Goal: Task Accomplishment & Management: Complete application form

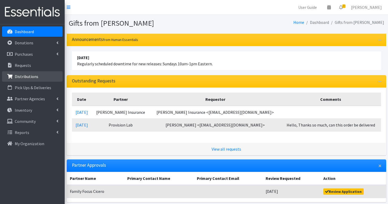
click at [30, 72] on link "Distributions" at bounding box center [32, 76] width 61 height 10
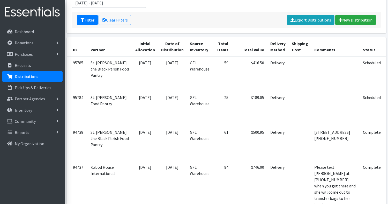
scroll to position [84, 0]
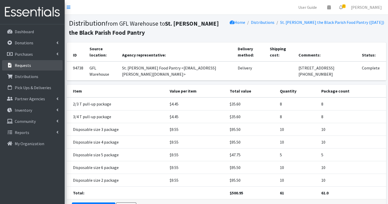
click at [31, 60] on link "Requests" at bounding box center [32, 65] width 61 height 10
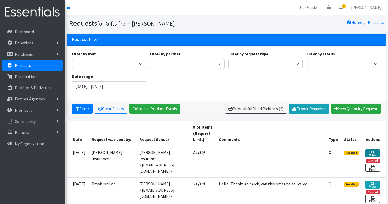
click at [373, 152] on link "View" at bounding box center [373, 153] width 14 height 8
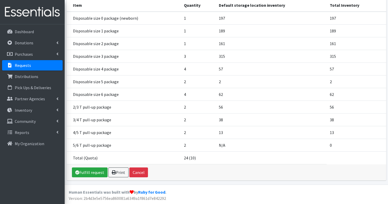
scroll to position [80, 0]
click at [90, 174] on link "Fulfill request" at bounding box center [90, 172] width 36 height 10
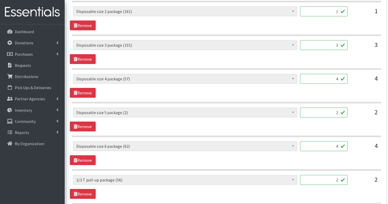
scroll to position [312, 0]
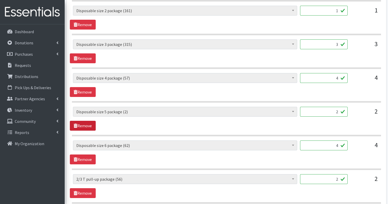
click at [78, 121] on link "Remove" at bounding box center [83, 126] width 26 height 10
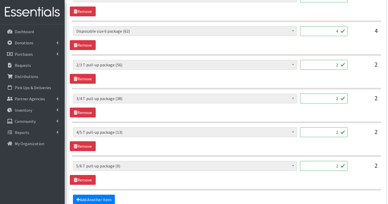
scroll to position [395, 0]
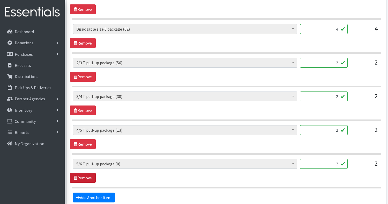
click at [87, 177] on link "Remove" at bounding box center [83, 178] width 26 height 10
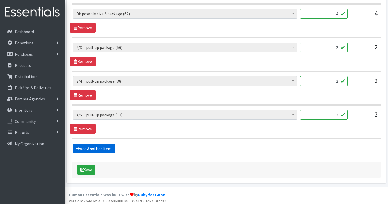
click at [86, 145] on link "Add Another Item" at bounding box center [94, 148] width 42 height 10
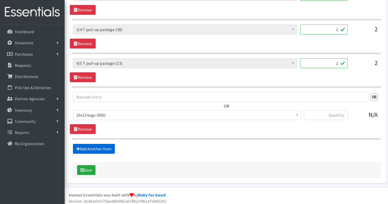
scroll to position [462, 0]
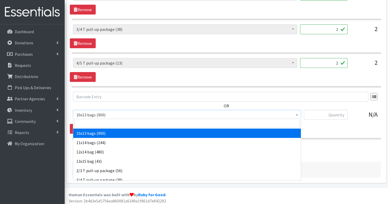
click at [164, 111] on span "10x13 bags (900)" at bounding box center [187, 114] width 222 height 7
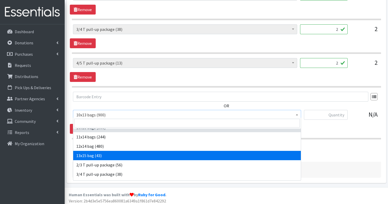
scroll to position [0, 0]
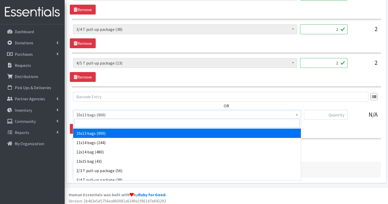
click at [121, 123] on input "search" at bounding box center [187, 123] width 226 height 9
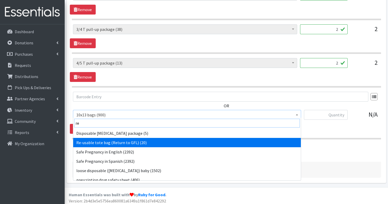
type input "re"
select select "15424"
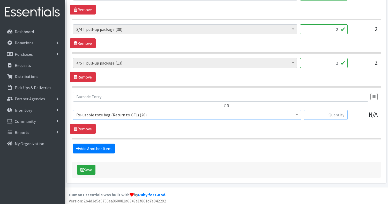
click at [325, 115] on input "text" at bounding box center [326, 115] width 44 height 10
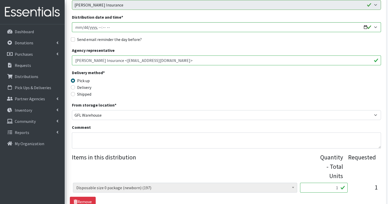
scroll to position [9, 0]
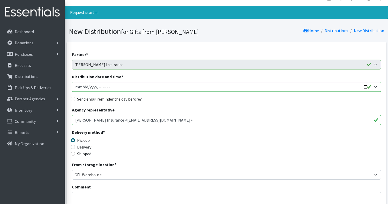
type input "1"
click at [141, 87] on input "Distribution date and time *" at bounding box center [226, 87] width 309 height 10
click at [376, 85] on input "Distribution date and time *" at bounding box center [226, 87] width 309 height 10
click at [375, 86] on input "Distribution date and time *" at bounding box center [226, 87] width 309 height 10
click at [72, 99] on input "Send email reminder the day before?" at bounding box center [73, 99] width 4 height 4
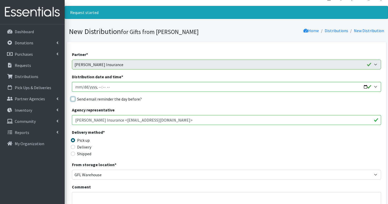
checkbox input "true"
click at [375, 86] on input "Distribution date and time *" at bounding box center [226, 87] width 309 height 10
click at [209, 84] on input "Distribution date and time *" at bounding box center [226, 87] width 309 height 10
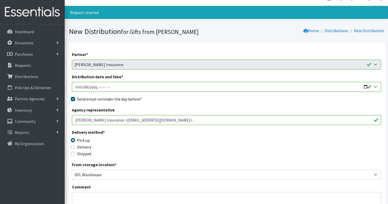
click at [367, 86] on input "Distribution date and time *" at bounding box center [226, 87] width 309 height 10
click at [223, 147] on div "Delivery method * Pick up Delivery Shipped Shipping cost" at bounding box center [226, 145] width 309 height 32
click at [113, 85] on input "Distribution date and time *" at bounding box center [226, 87] width 309 height 10
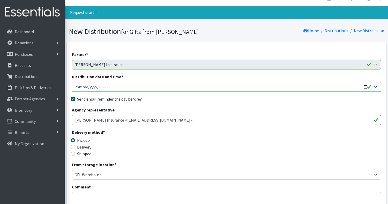
click at [366, 86] on input "Distribution date and time *" at bounding box center [226, 87] width 309 height 10
click at [220, 129] on div "Delivery method * Pick up Delivery Shipped Shipping cost" at bounding box center [226, 145] width 309 height 32
click at [118, 84] on input "Distribution date and time *" at bounding box center [226, 87] width 309 height 10
click at [364, 86] on input "Distribution date and time *" at bounding box center [226, 87] width 309 height 10
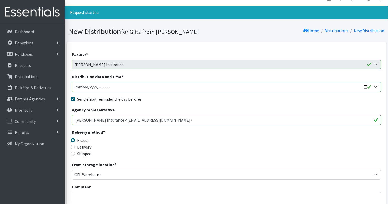
click at [364, 86] on input "Distribution date and time *" at bounding box center [226, 87] width 309 height 10
type input "2025-09-16T09:00"
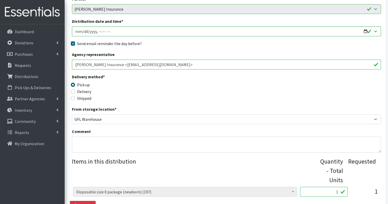
scroll to position [65, 0]
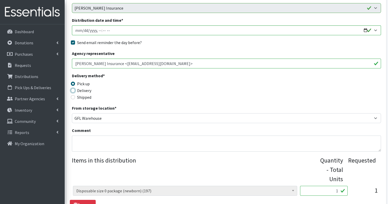
click at [74, 90] on input "Delivery" at bounding box center [73, 90] width 4 height 4
radio input "true"
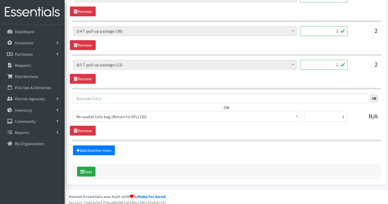
scroll to position [462, 0]
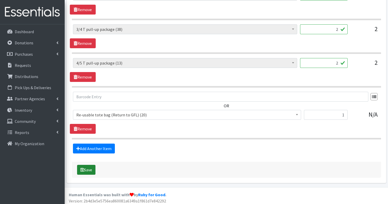
click at [89, 167] on button "Save" at bounding box center [86, 170] width 18 height 10
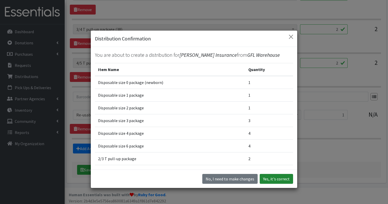
click at [274, 178] on button "Yes, it's correct" at bounding box center [276, 179] width 33 height 10
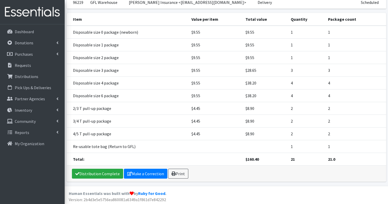
scroll to position [93, 0]
click at [181, 172] on link "Print" at bounding box center [178, 174] width 20 height 10
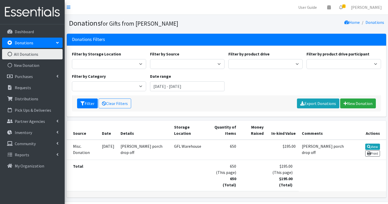
scroll to position [1, 0]
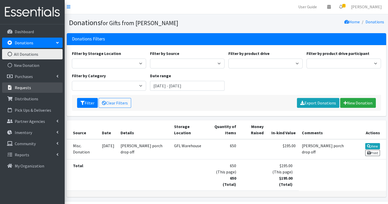
click at [33, 87] on link "Requests" at bounding box center [32, 87] width 61 height 10
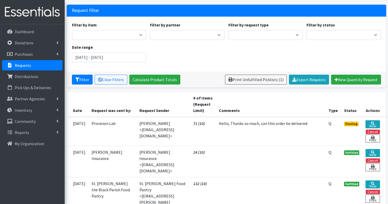
scroll to position [22, 0]
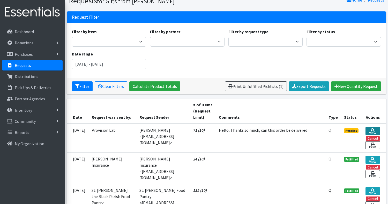
click at [372, 129] on icon at bounding box center [373, 130] width 4 height 4
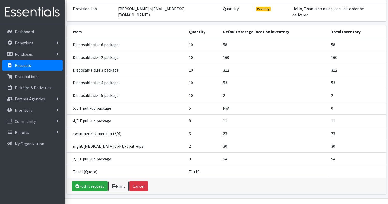
scroll to position [62, 0]
click at [92, 181] on link "Fulfill request" at bounding box center [90, 186] width 36 height 10
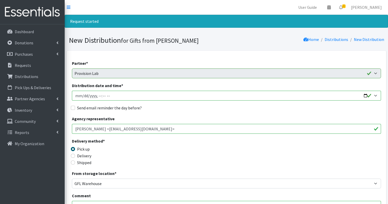
click at [364, 96] on input "Distribution date and time *" at bounding box center [226, 96] width 309 height 10
type input "[DATE]T10:00"
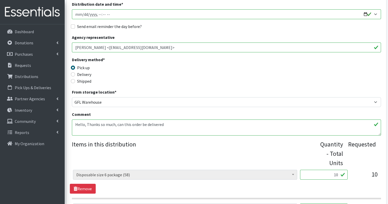
scroll to position [82, 0]
click at [72, 74] on input "Delivery" at bounding box center [73, 74] width 4 height 4
radio input "true"
click at [170, 122] on textarea "Hello, Thanks so much, can this order be delivered" at bounding box center [226, 127] width 309 height 16
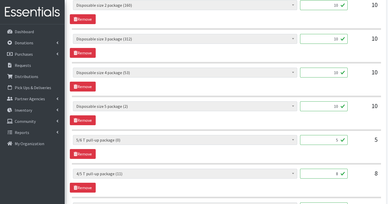
scroll to position [285, 0]
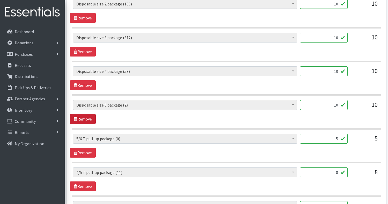
type textarea "Hello, Thanks so much, can this order be delivered Thank you, [PERSON_NAME] wil…"
click at [80, 115] on link "Remove" at bounding box center [83, 119] width 26 height 10
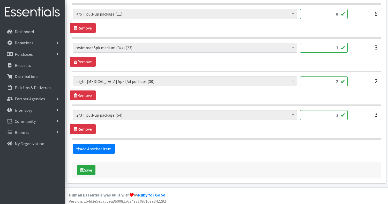
scroll to position [377, 0]
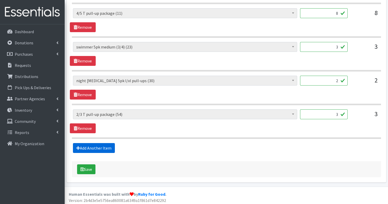
click at [107, 144] on link "Add Another Item" at bounding box center [94, 148] width 42 height 10
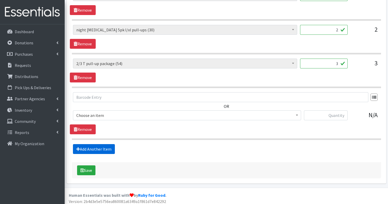
scroll to position [429, 0]
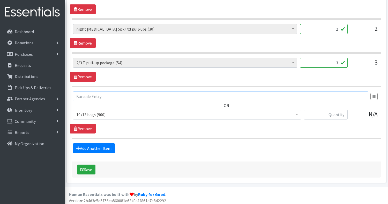
click at [102, 94] on input "text" at bounding box center [221, 96] width 296 height 10
type input "r"
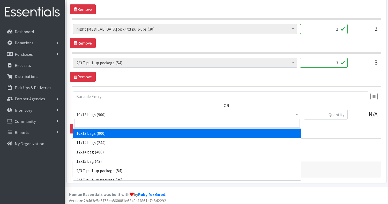
click at [101, 112] on span "10x13 bags (900)" at bounding box center [187, 114] width 222 height 7
click at [98, 121] on input "search" at bounding box center [187, 123] width 226 height 9
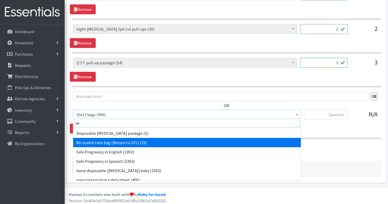
type input "re"
select select "15424"
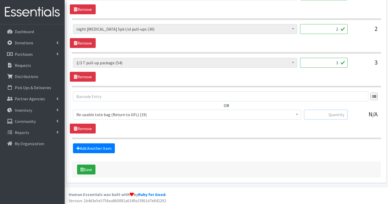
click at [315, 111] on input "text" at bounding box center [326, 114] width 44 height 10
type input "3"
type input "4"
click at [89, 167] on button "Save" at bounding box center [86, 169] width 18 height 10
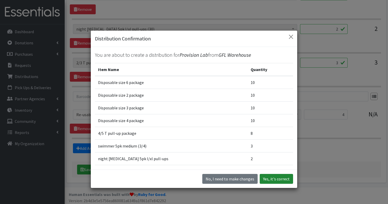
click at [272, 176] on button "Yes, it's correct" at bounding box center [276, 179] width 33 height 10
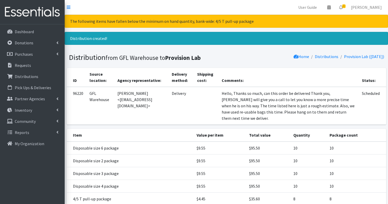
scroll to position [103, 0]
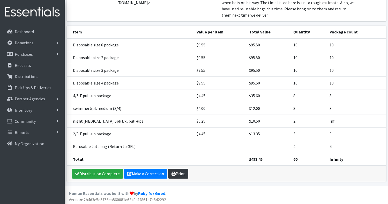
click at [176, 174] on link "Print" at bounding box center [178, 174] width 20 height 10
